Goal: Navigation & Orientation: Find specific page/section

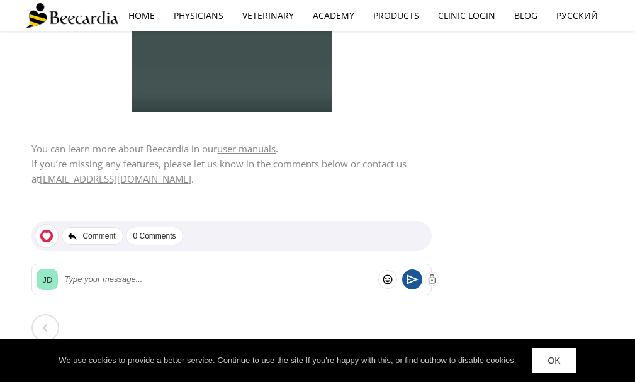
scroll to position [2484, 0]
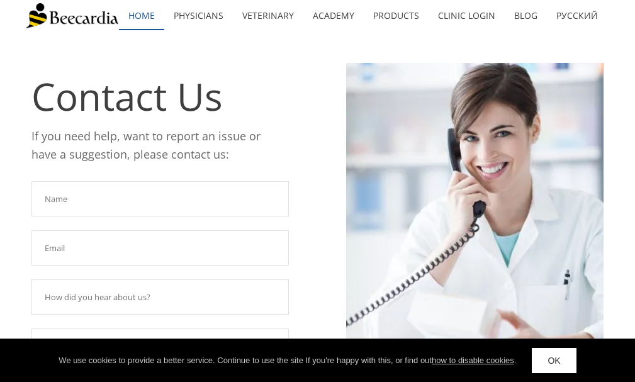
click at [138, 18] on link "home" at bounding box center [141, 15] width 45 height 29
